Goal: Find specific page/section: Find specific page/section

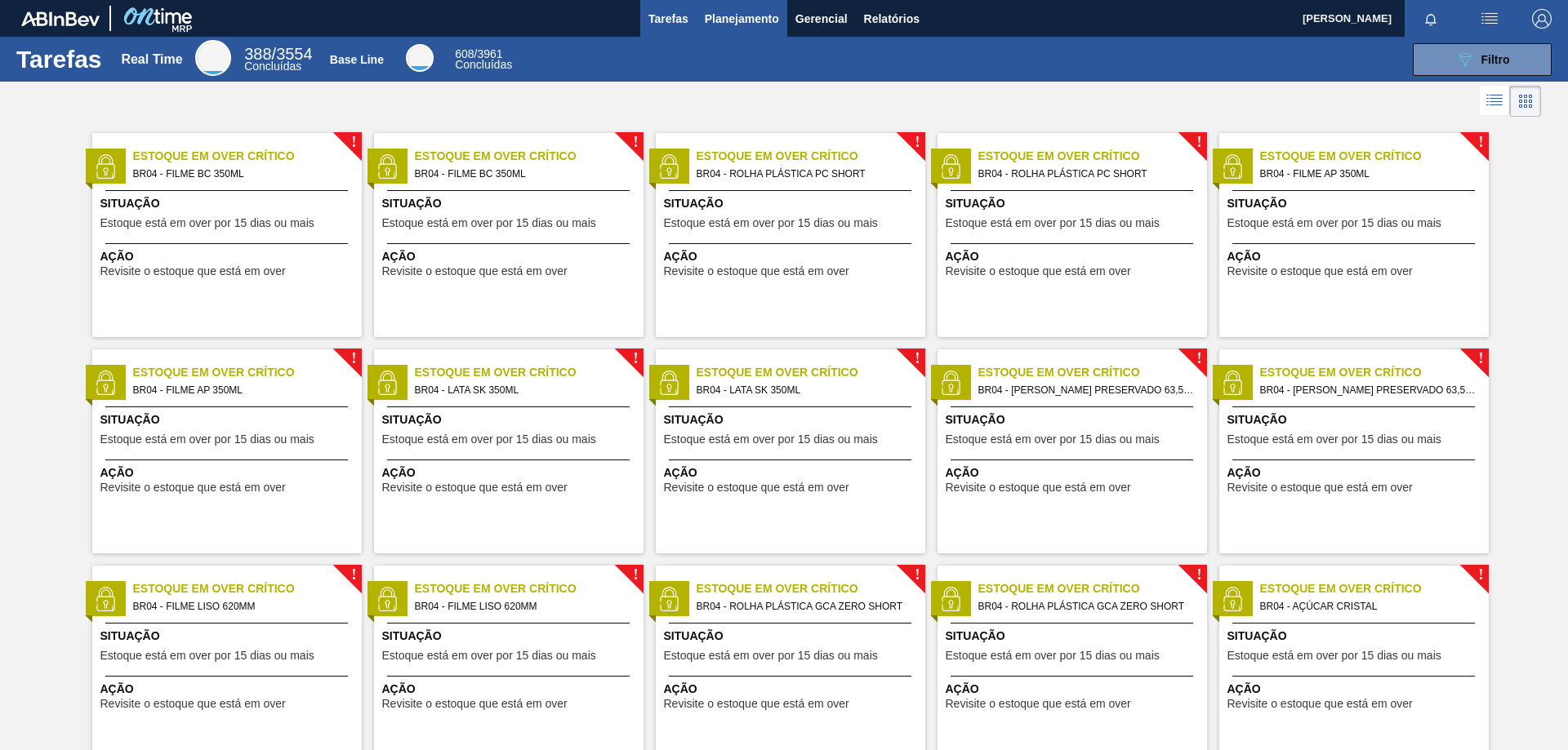
click at [752, 18] on span "Planejamento" at bounding box center [742, 18] width 75 height 20
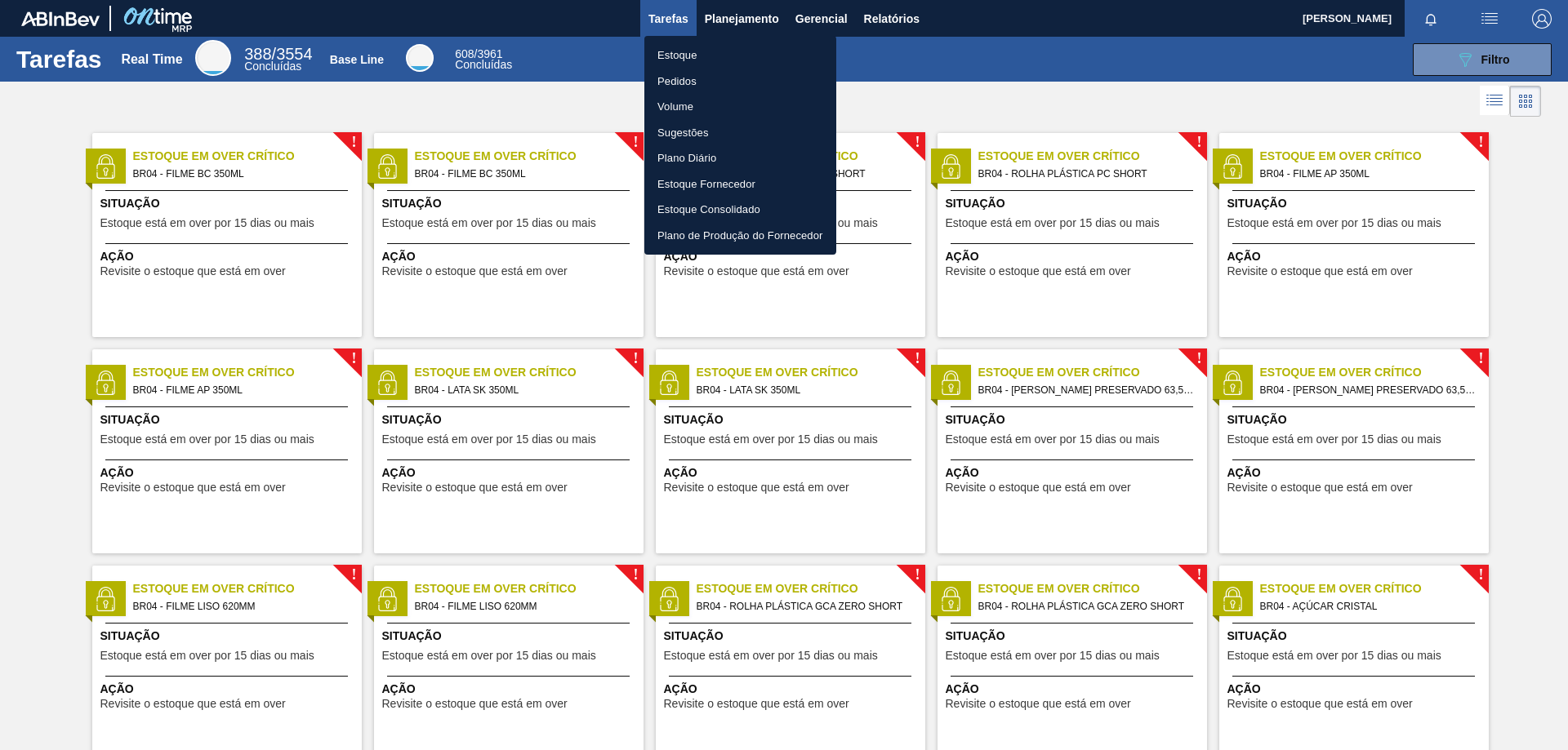
click at [712, 86] on li "Pedidos" at bounding box center [740, 81] width 192 height 27
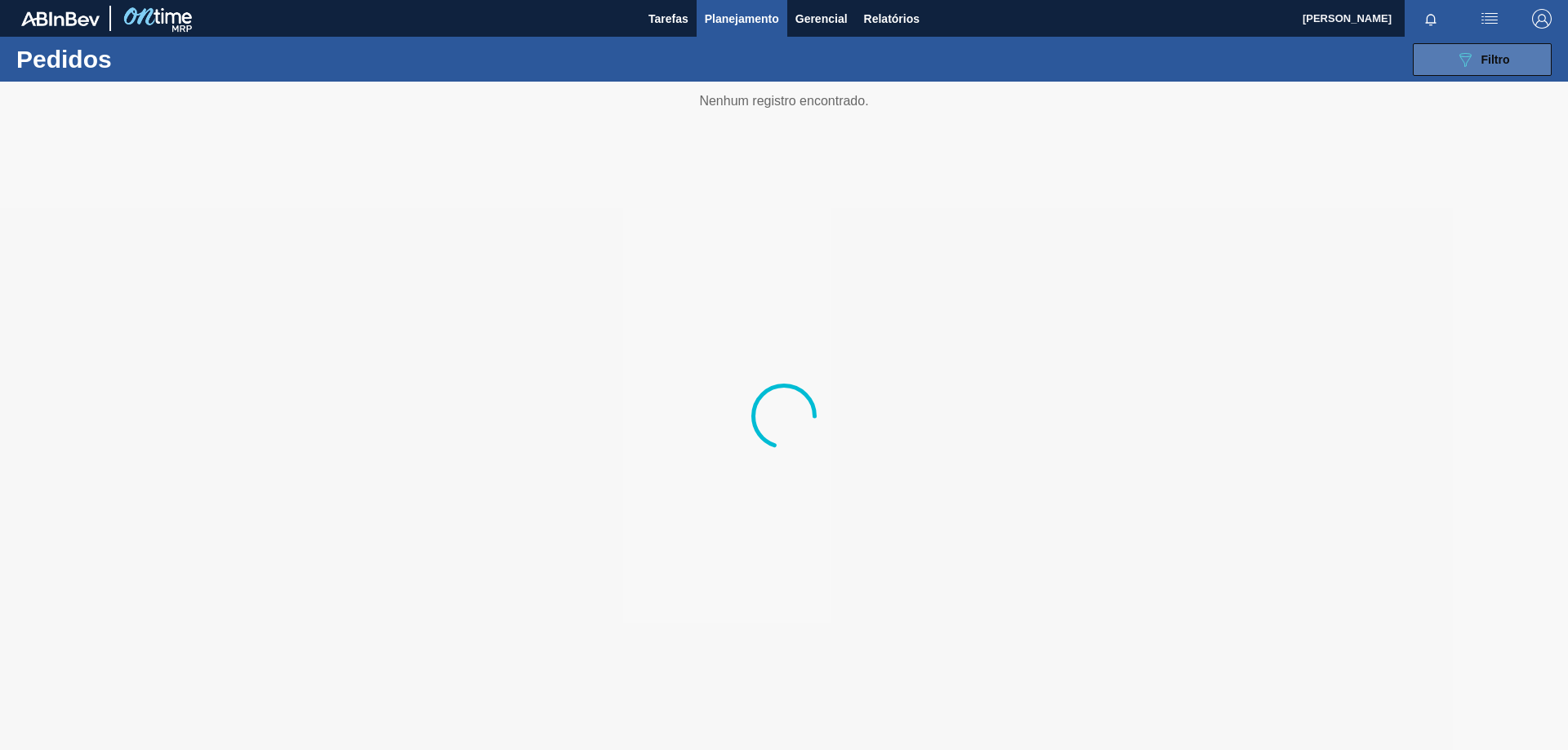
click at [1517, 64] on button "089F7B8B-B2A5-4AFE-B5C0-19BA573D28AC Filtro" at bounding box center [1482, 60] width 139 height 33
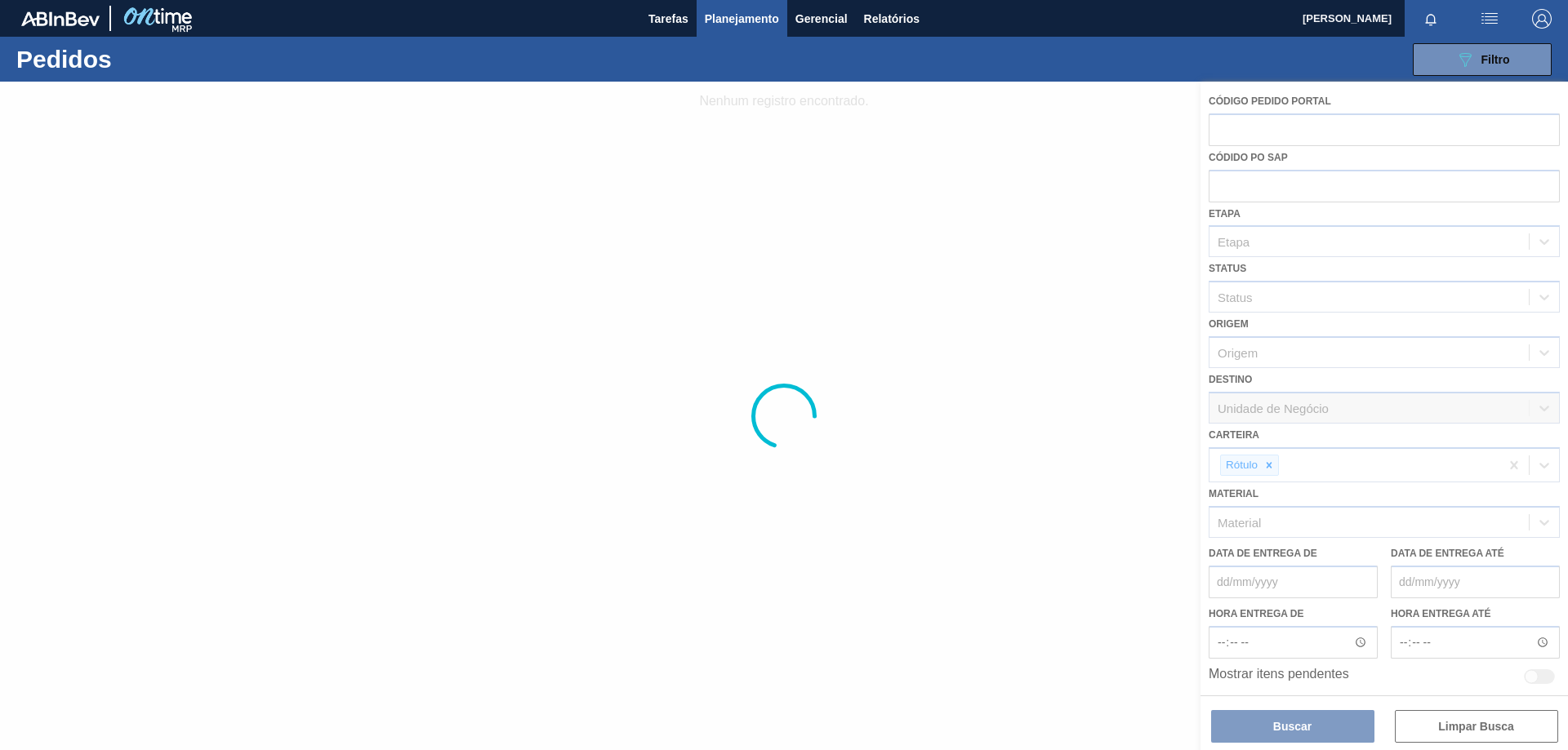
click at [1267, 469] on div at bounding box center [784, 415] width 1568 height 669
click at [1269, 469] on div at bounding box center [784, 415] width 1568 height 669
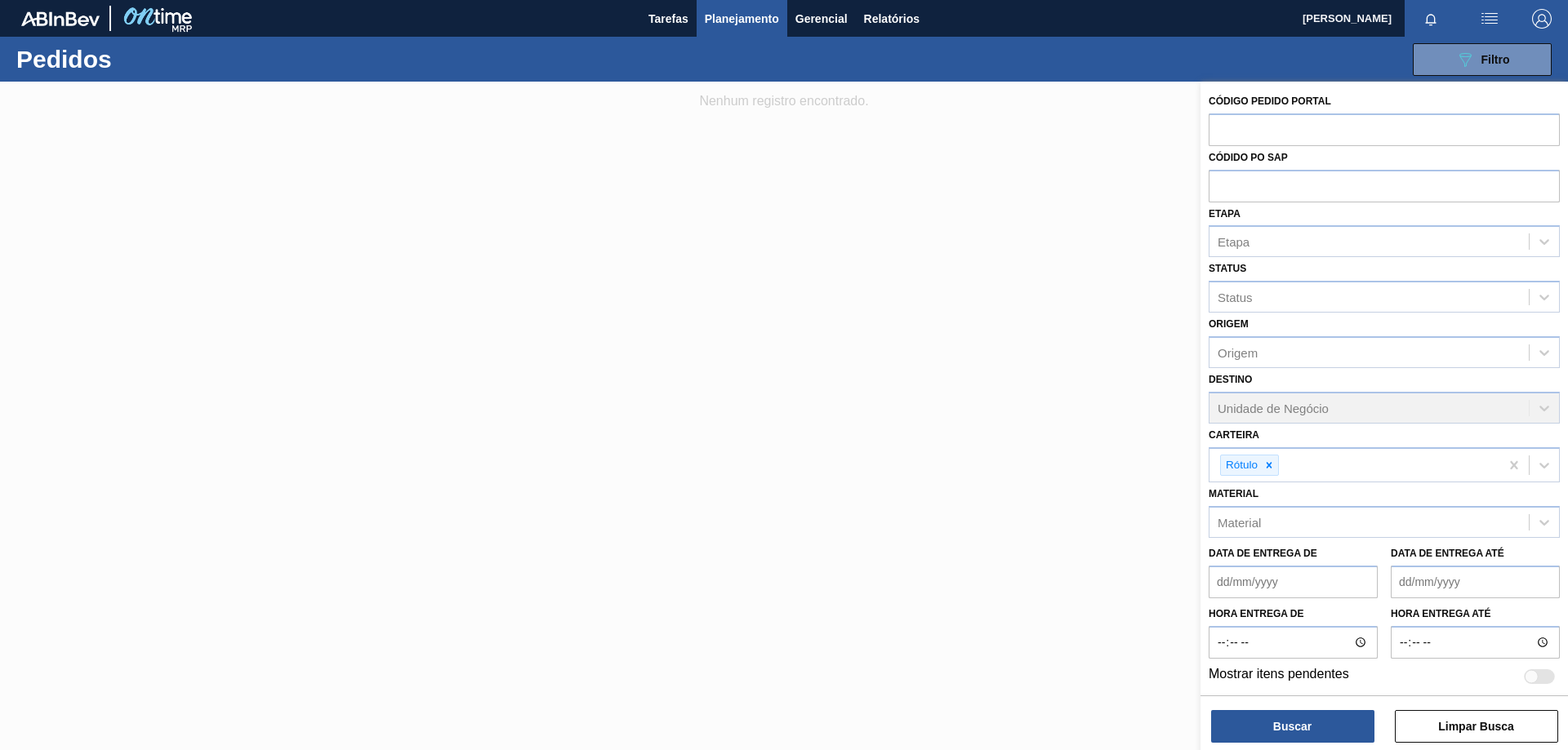
click at [1269, 468] on icon at bounding box center [1268, 465] width 11 height 11
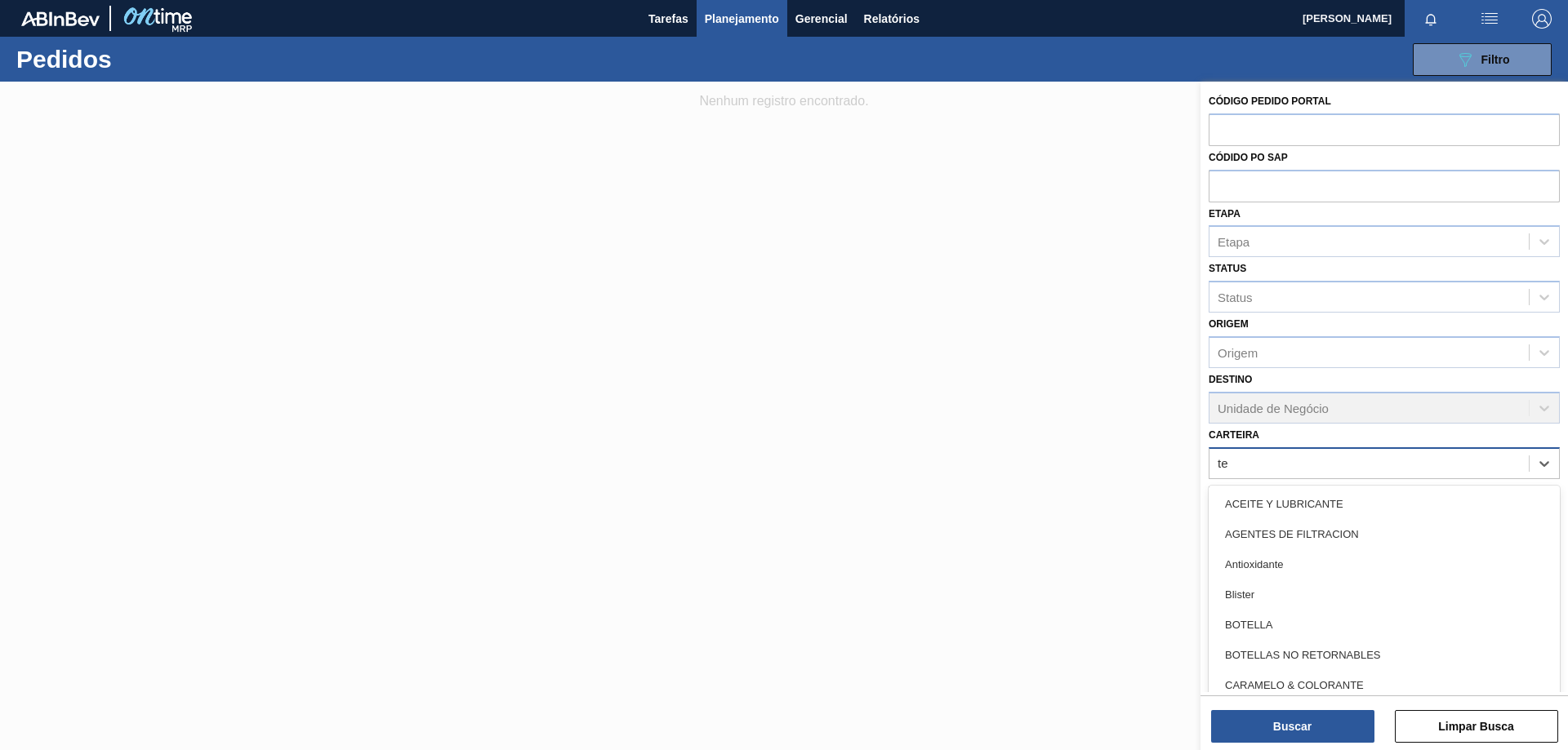
type input "t"
click at [1020, 503] on div at bounding box center [784, 456] width 1568 height 750
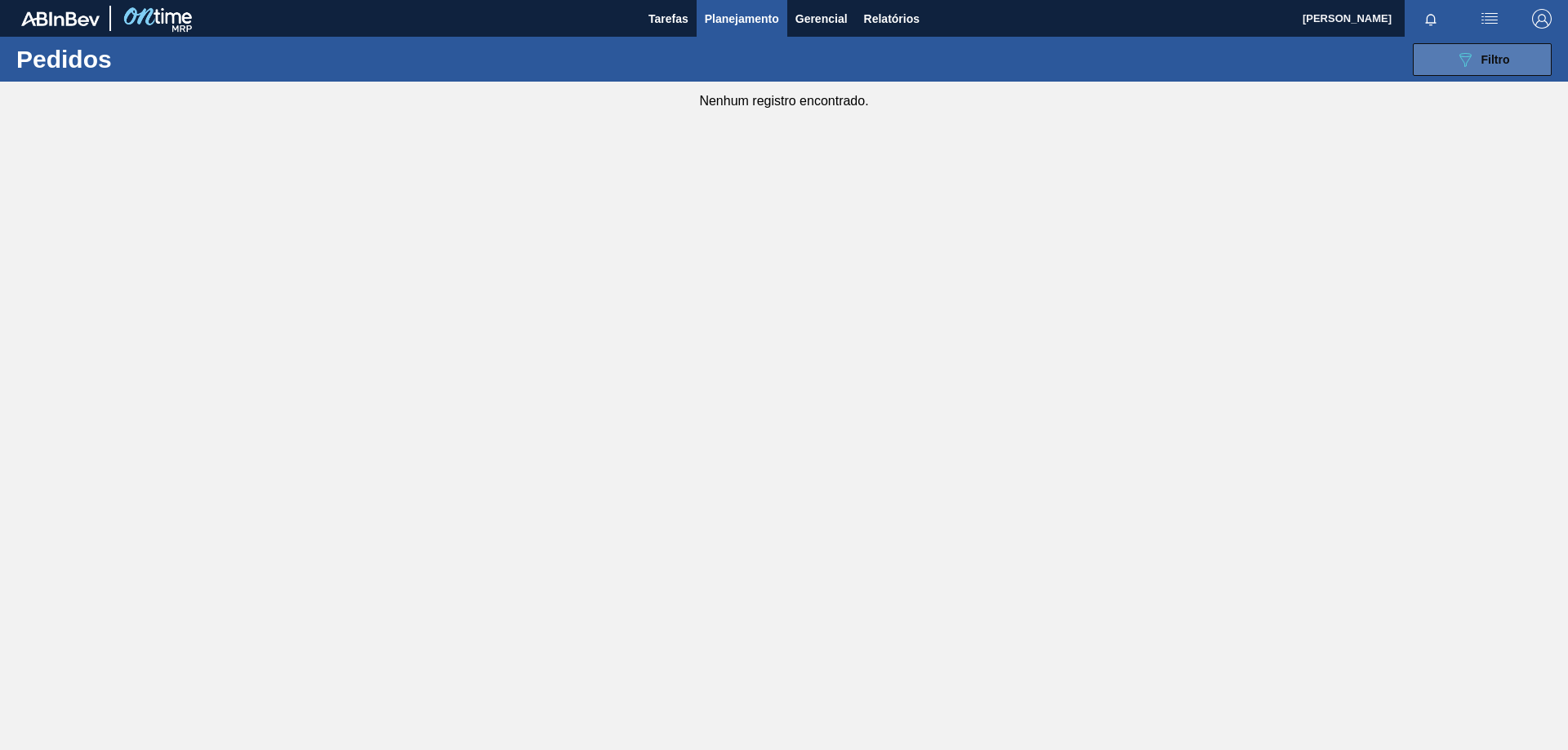
click at [1487, 70] on button "089F7B8B-B2A5-4AFE-B5C0-19BA573D28AC Filtro" at bounding box center [1482, 60] width 139 height 33
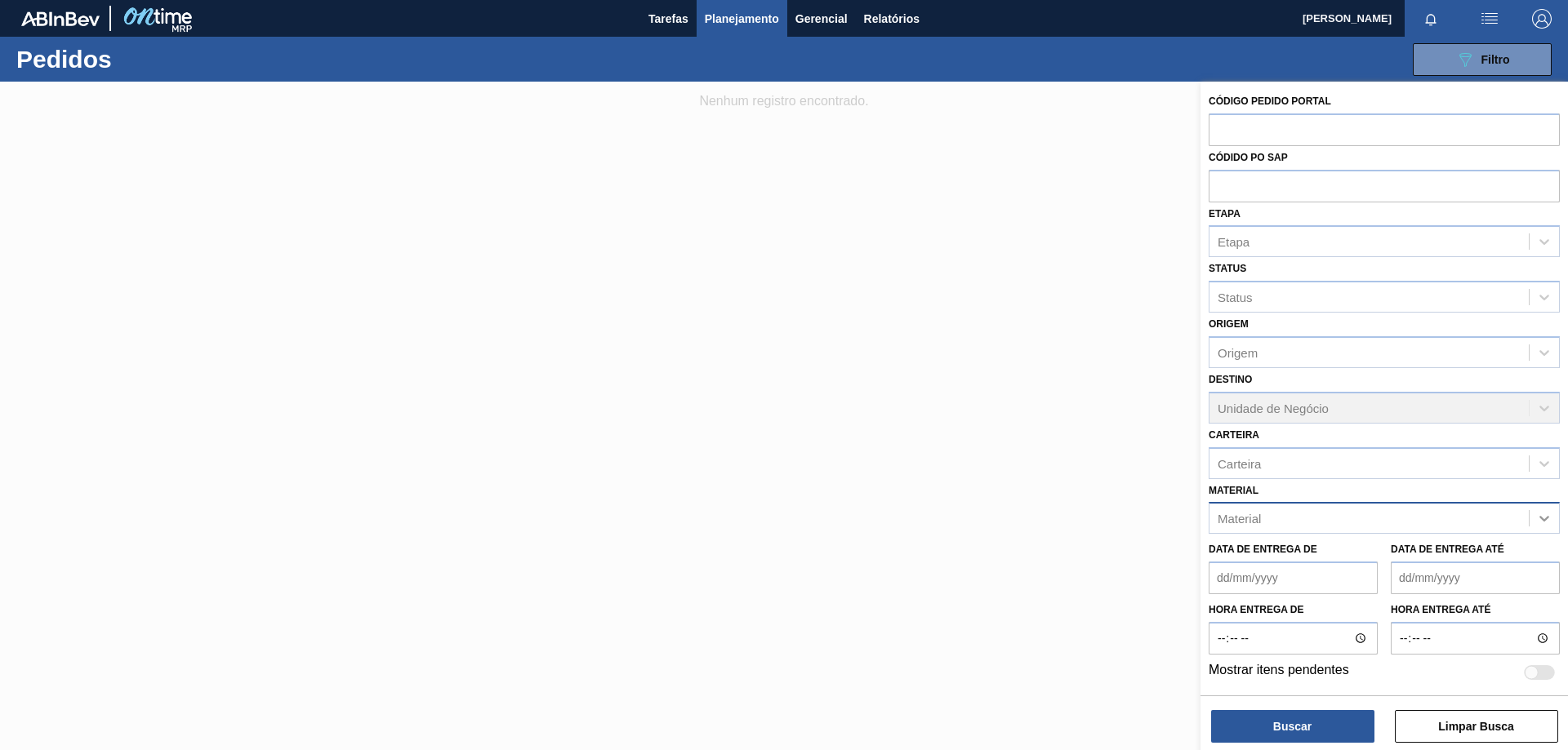
click at [1540, 520] on icon at bounding box center [1544, 518] width 16 height 16
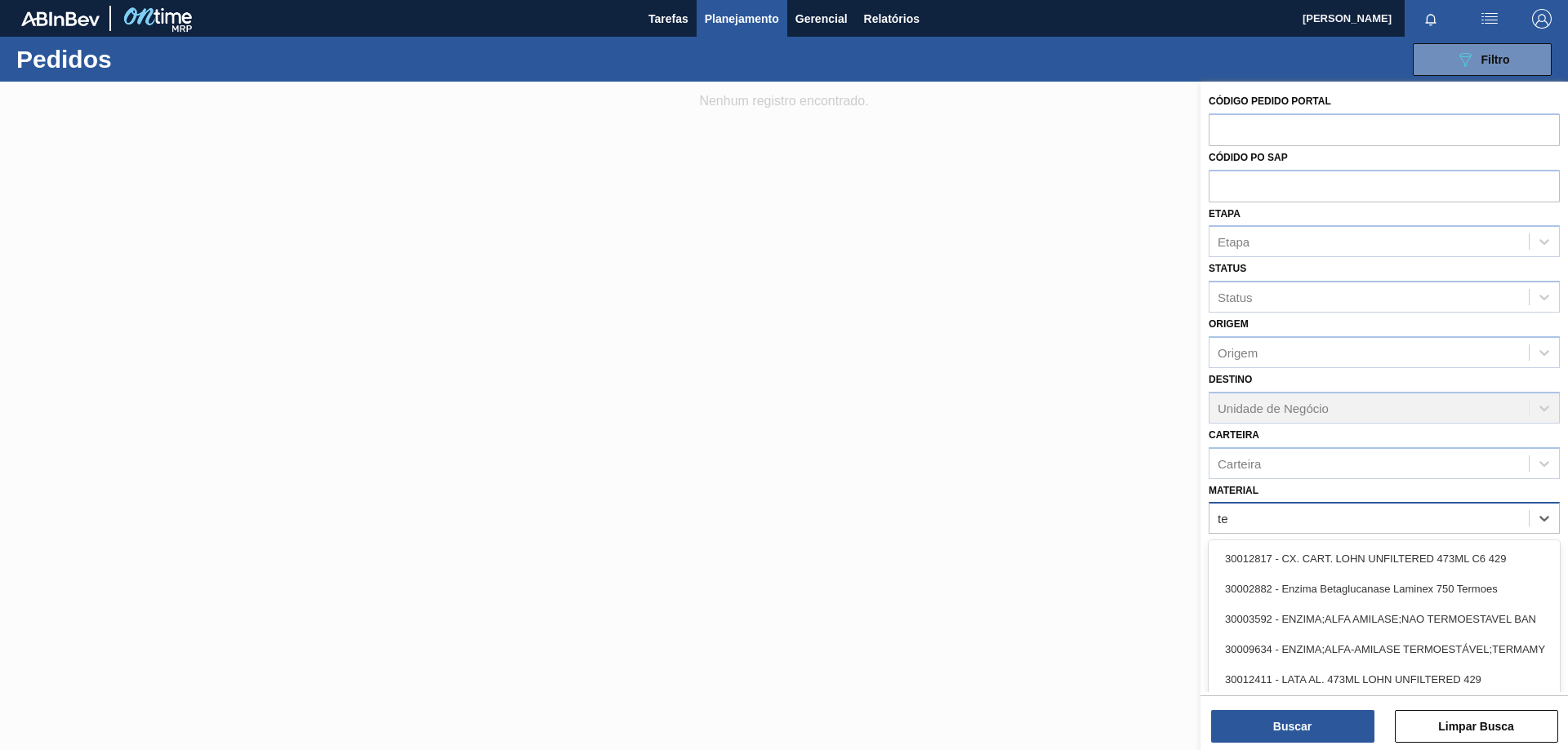
type input "t"
